Goal: Navigation & Orientation: Find specific page/section

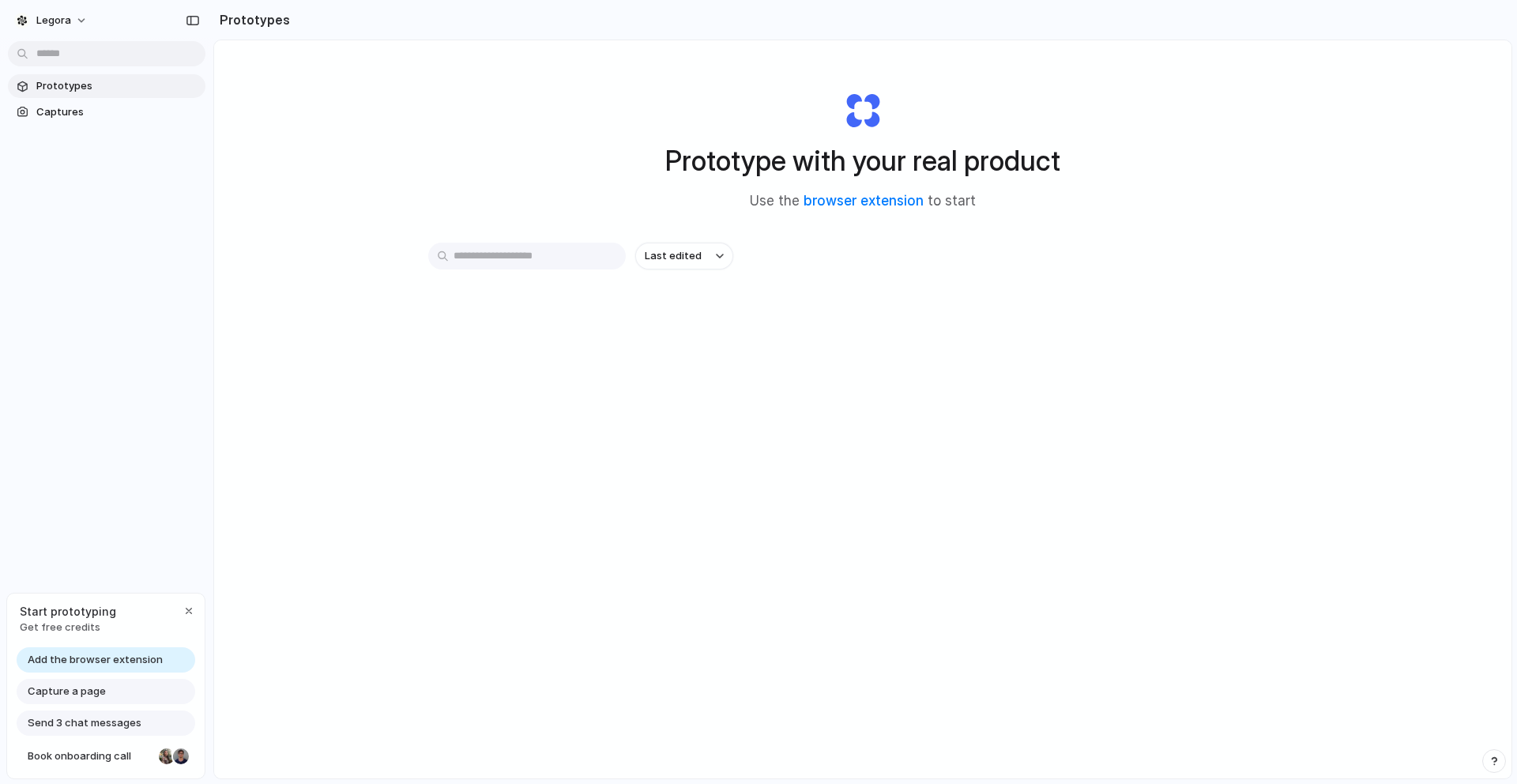
click at [154, 611] on div "Start prototyping Get free credits" at bounding box center [106, 618] width 198 height 51
click at [110, 139] on div "Prototypes Captures" at bounding box center [106, 166] width 213 height 331
click at [73, 101] on link "Captures" at bounding box center [107, 113] width 198 height 24
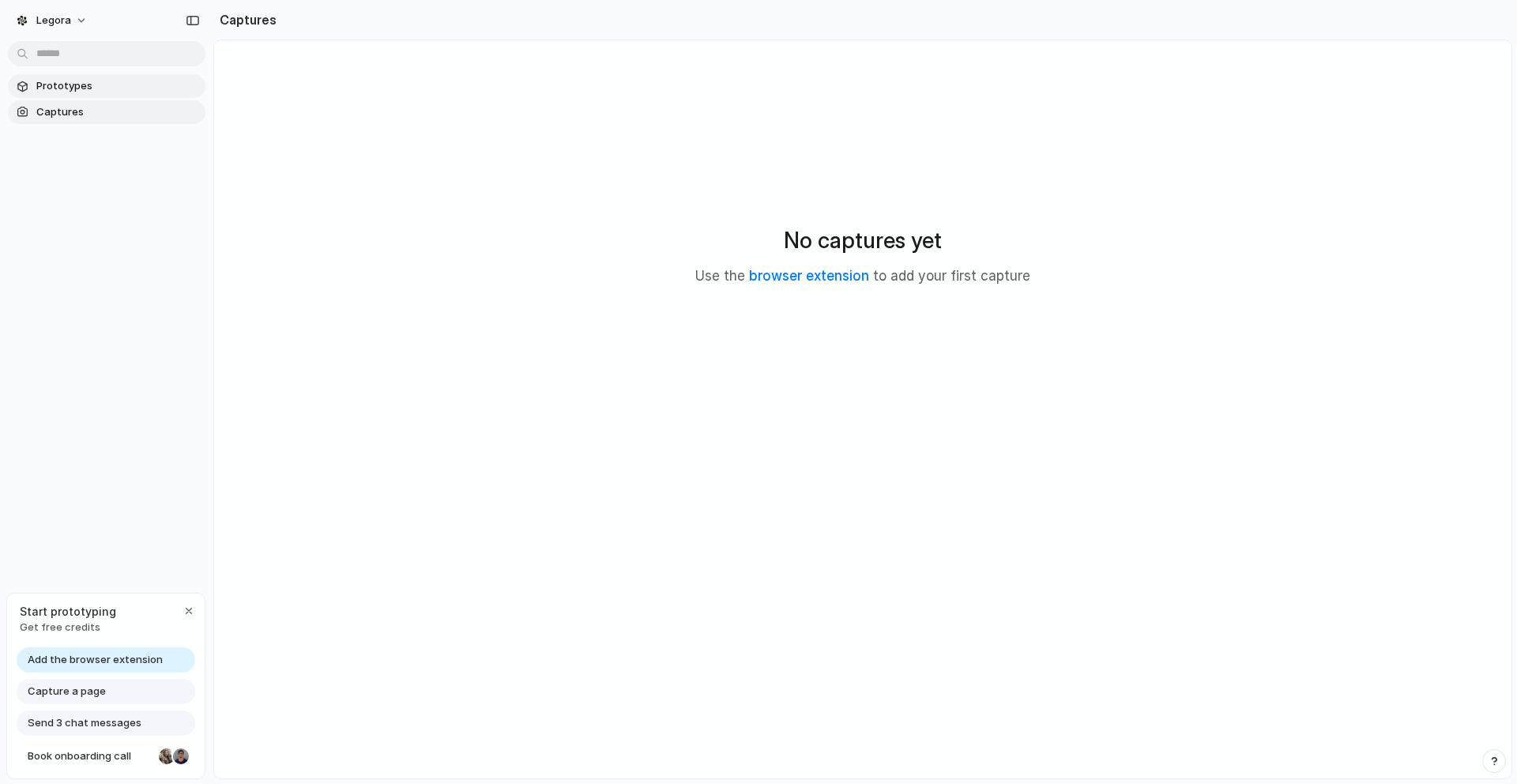
click at [72, 89] on span "Prototypes" at bounding box center [118, 85] width 163 height 16
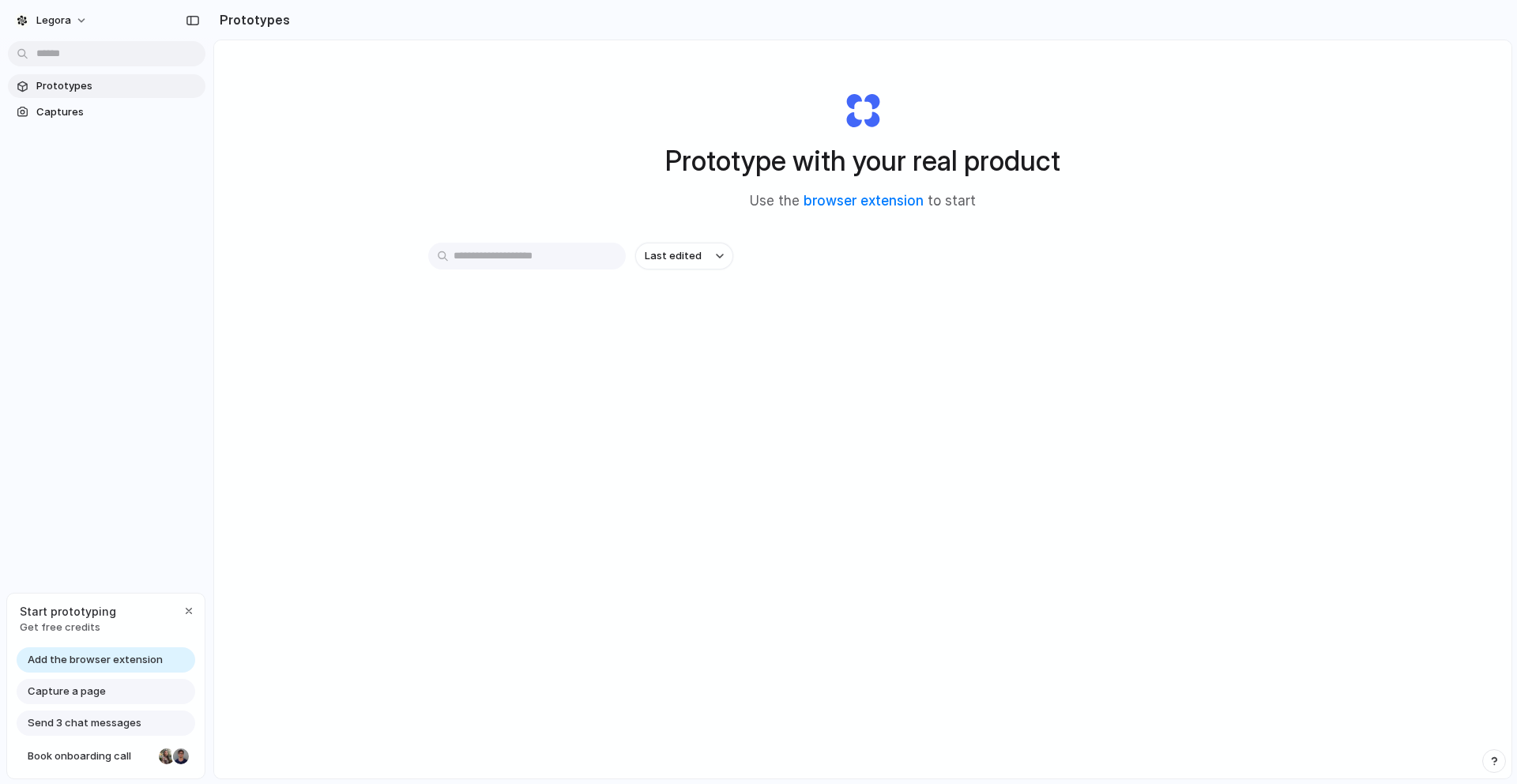
click at [489, 159] on div "Prototype with your real product Use the browser extension to start Last edited" at bounding box center [863, 451] width 1297 height 822
click at [63, 632] on span "Get free credits" at bounding box center [68, 627] width 96 height 16
click at [64, 621] on span "Get free credits" at bounding box center [68, 627] width 96 height 16
click at [68, 16] on span "Legora" at bounding box center [54, 20] width 35 height 16
click at [109, 247] on div "Settings Invite members Change theme Sign out" at bounding box center [758, 392] width 1517 height 784
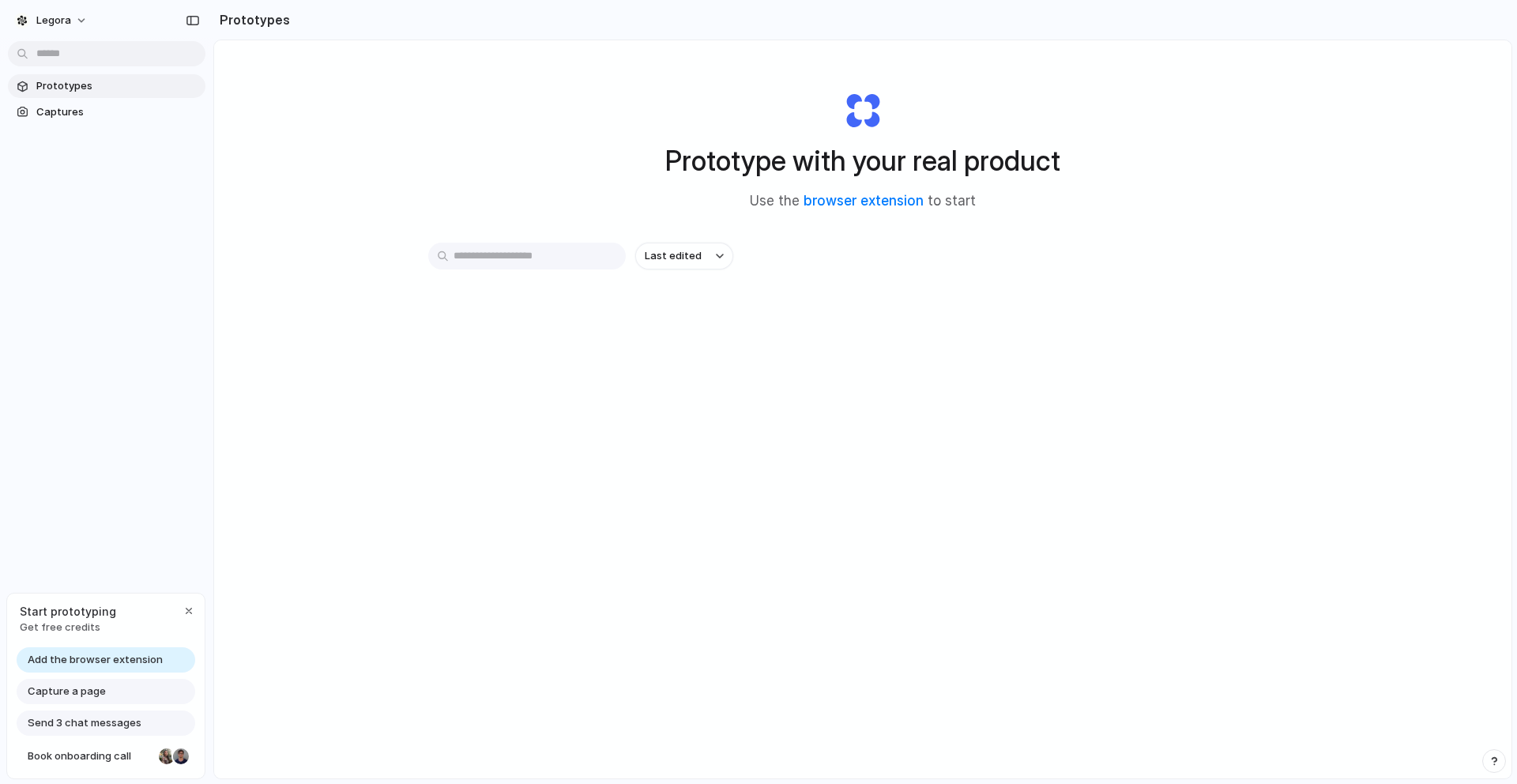
click at [796, 92] on div "Prototype with your real product Use the browser extension to start" at bounding box center [863, 145] width 632 height 171
click at [699, 250] on button "Last edited" at bounding box center [683, 255] width 98 height 27
click at [627, 177] on div "Prototype with your real product Use the browser extension to start" at bounding box center [863, 145] width 632 height 171
